Goal: Information Seeking & Learning: Find specific fact

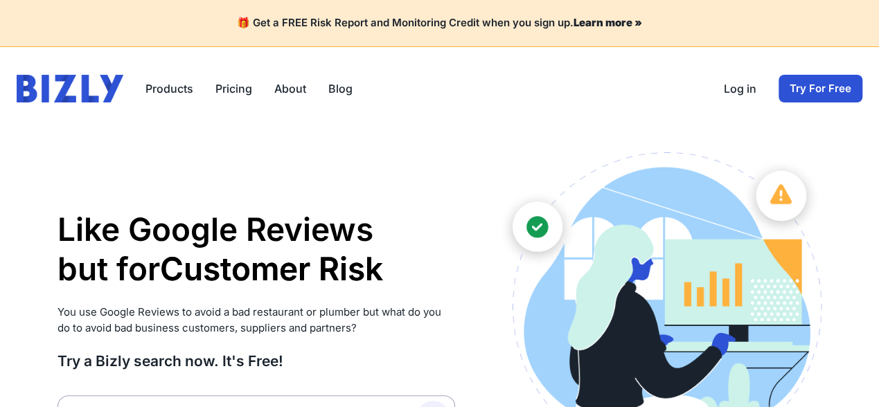
click at [736, 87] on link "Log in" at bounding box center [740, 88] width 33 height 17
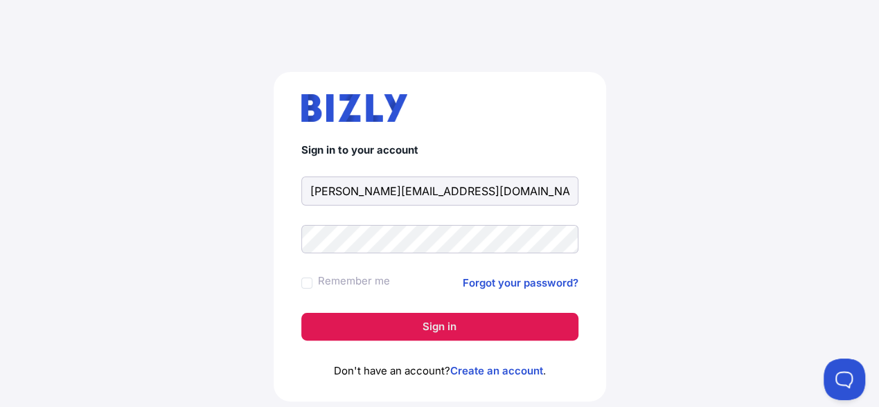
type input "briant@aristel.com.au"
click at [424, 323] on button "Sign in" at bounding box center [439, 327] width 277 height 28
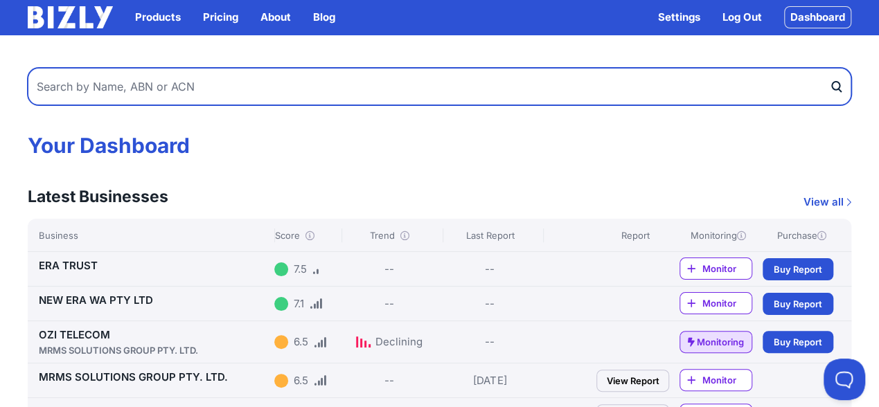
click at [62, 85] on input "text" at bounding box center [439, 86] width 823 height 37
click at [79, 88] on input "text" at bounding box center [439, 86] width 823 height 37
paste input "Fire & Emergency Pty Ltd"
type input "Fire & Emergency Pty Ltd"
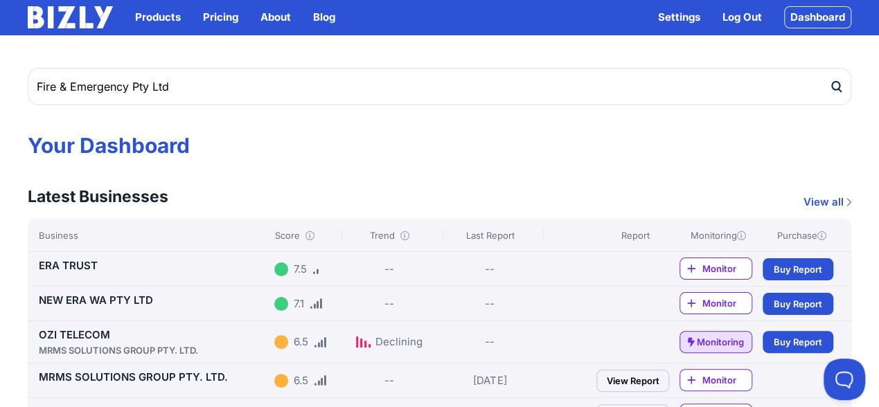
click at [837, 87] on icon "submit" at bounding box center [836, 87] width 14 height 15
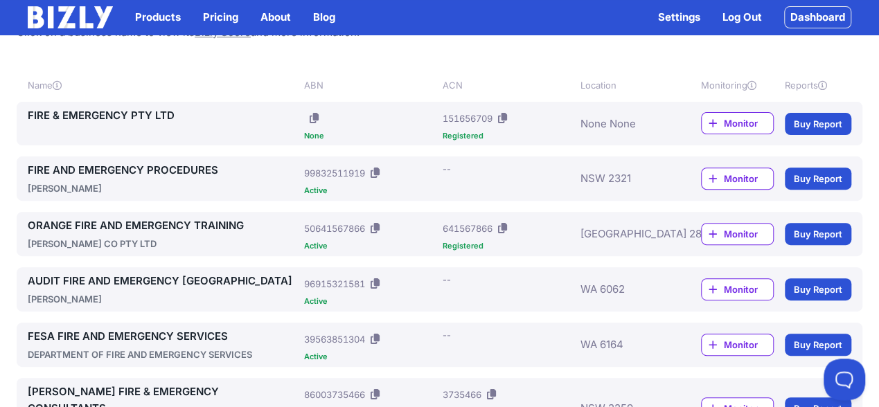
scroll to position [144, 0]
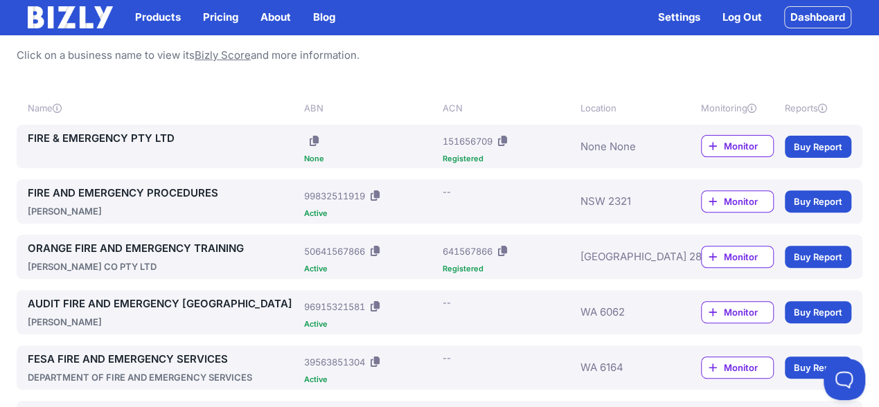
click at [100, 134] on link "FIRE & EMERGENCY PTY LTD" at bounding box center [163, 138] width 271 height 17
